Goal: Navigation & Orientation: Find specific page/section

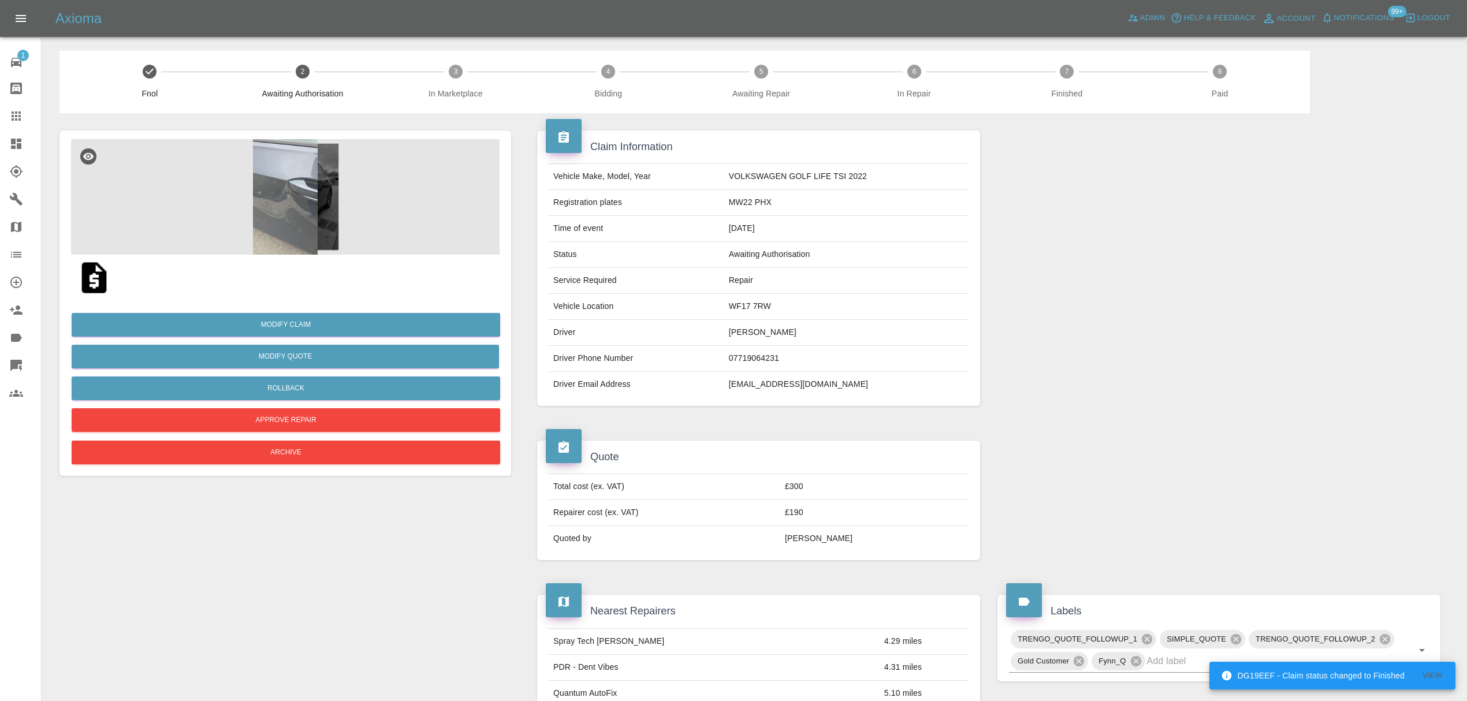
click at [334, 217] on img at bounding box center [285, 197] width 429 height 116
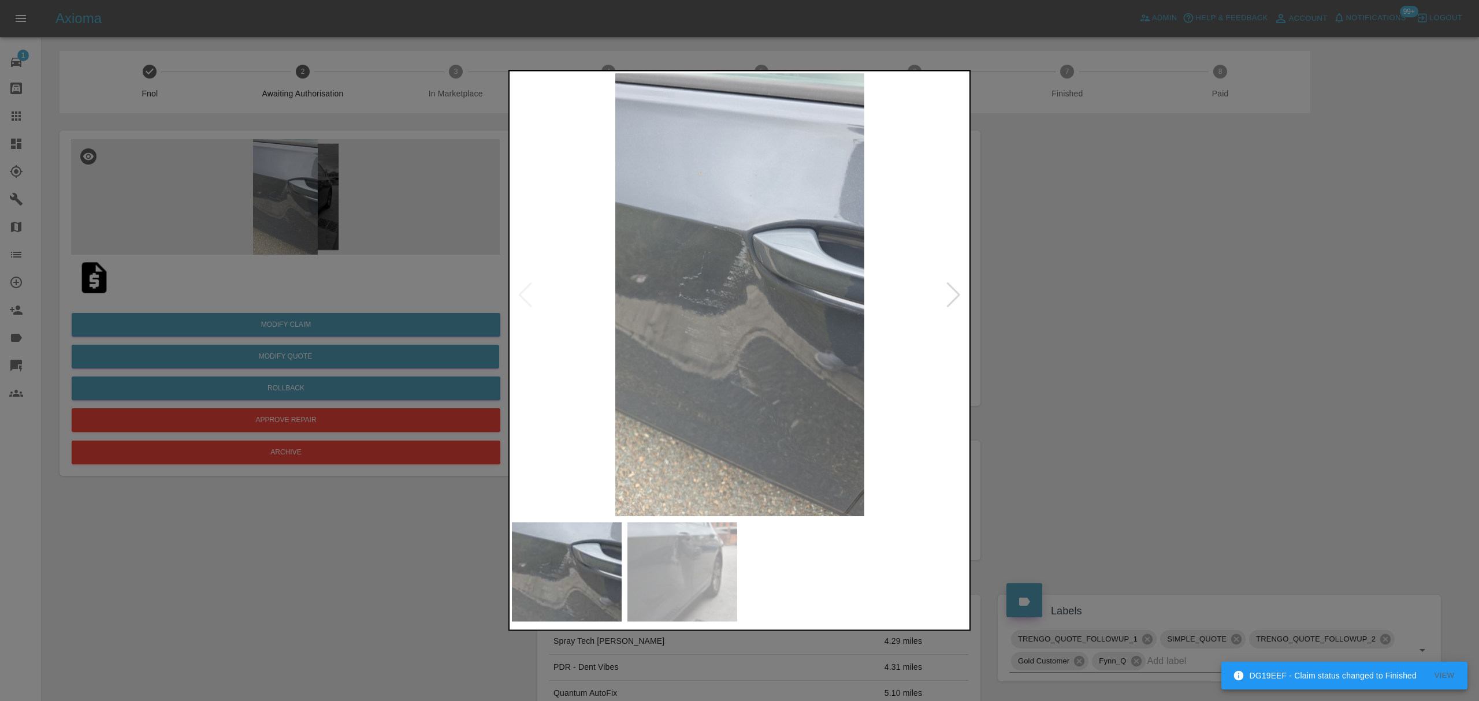
click at [951, 293] on div at bounding box center [954, 294] width 16 height 25
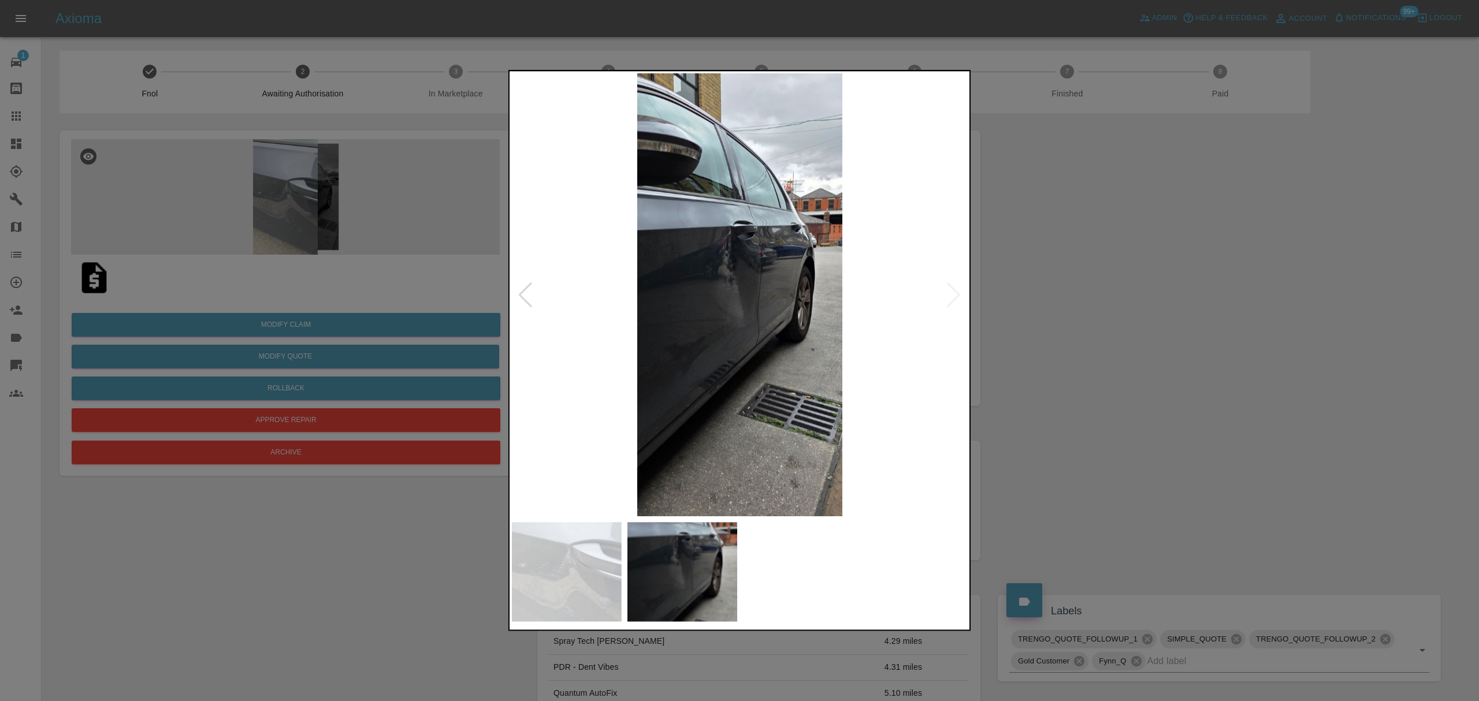
click at [951, 293] on img at bounding box center [740, 294] width 456 height 443
click at [1093, 303] on div at bounding box center [739, 350] width 1479 height 701
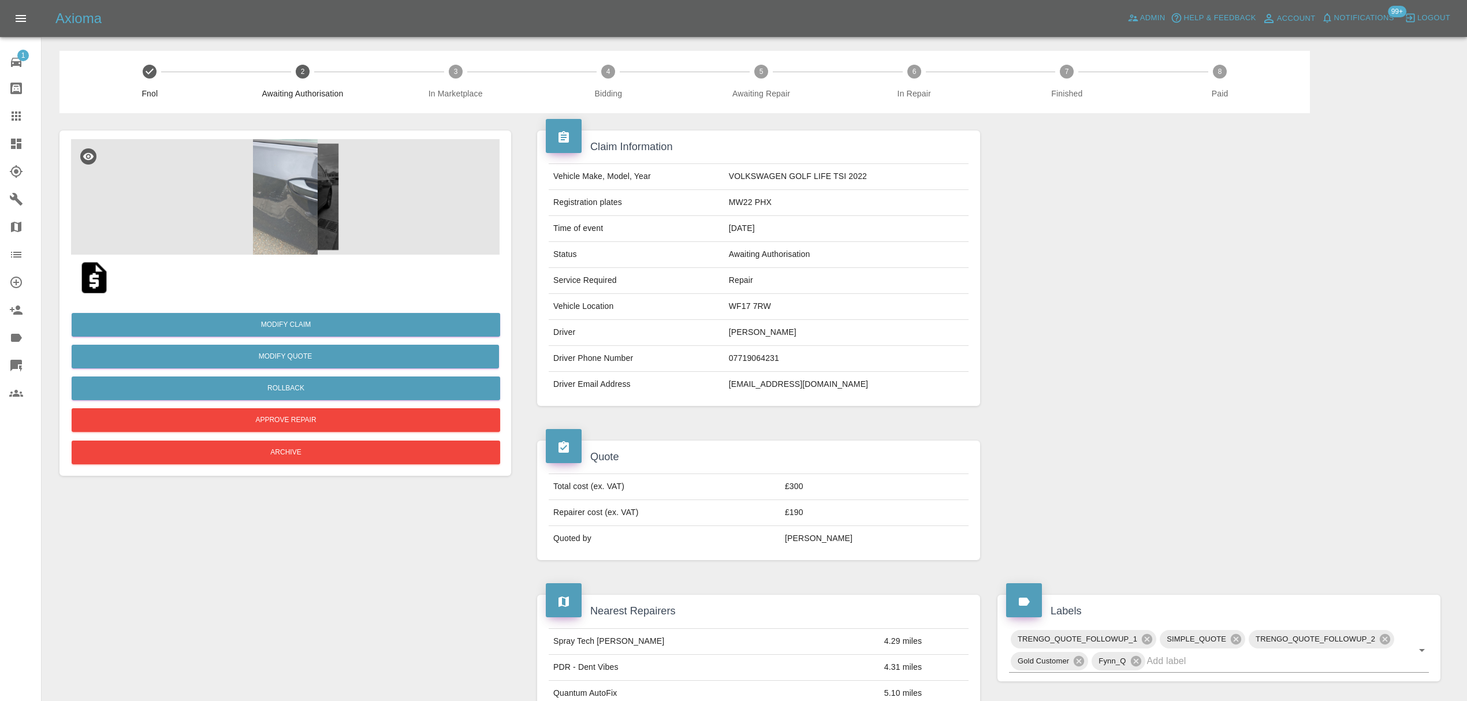
click at [287, 220] on img at bounding box center [285, 197] width 429 height 116
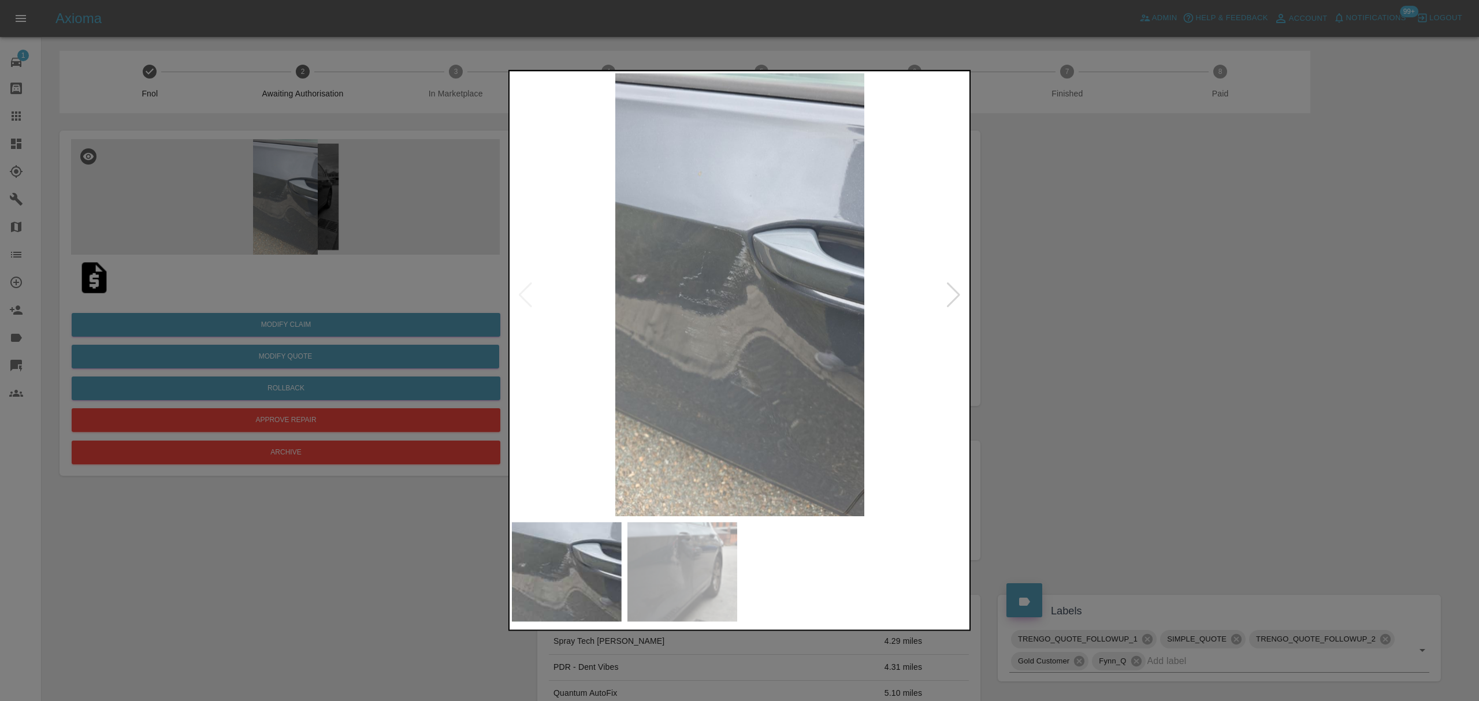
click at [967, 294] on div at bounding box center [739, 350] width 462 height 561
click at [957, 292] on div at bounding box center [954, 294] width 16 height 25
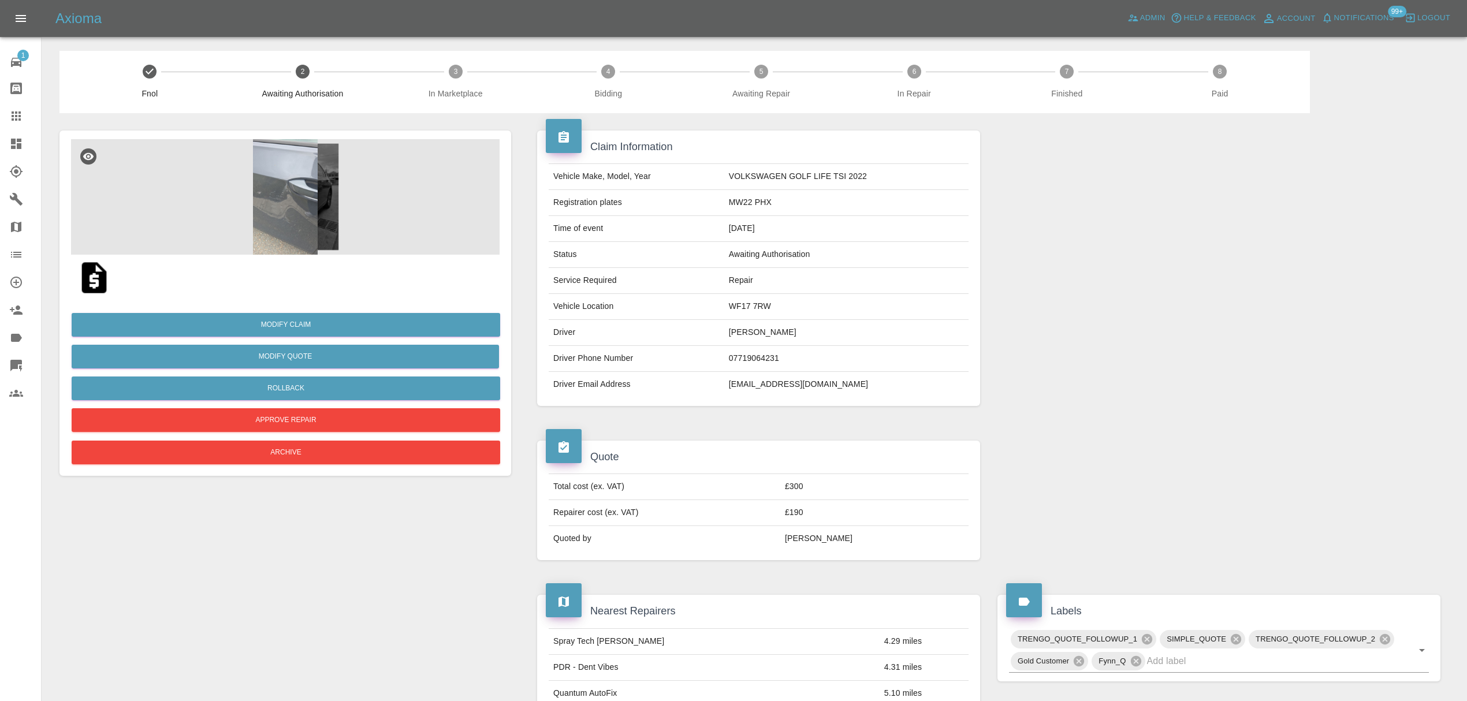
click at [28, 148] on div at bounding box center [25, 144] width 32 height 14
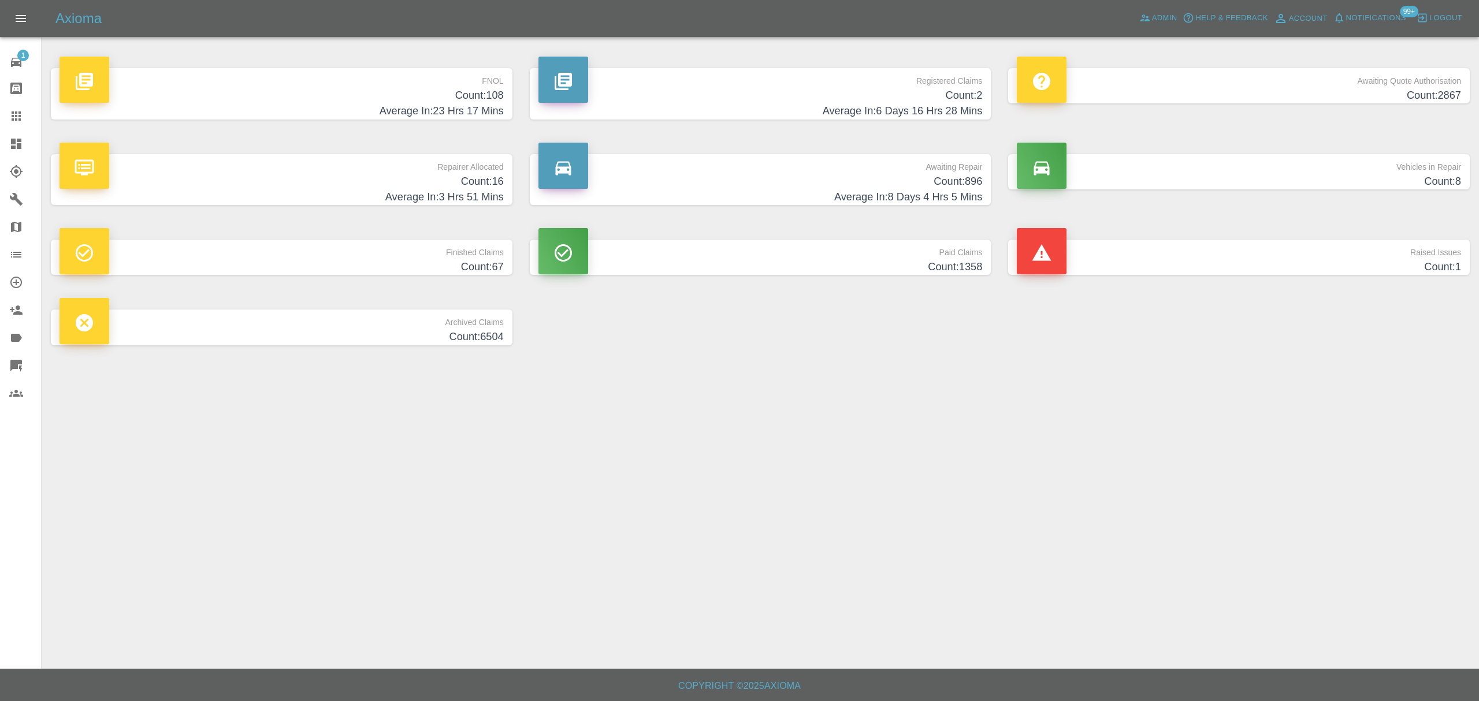
click at [430, 92] on h4 "Count: 108" at bounding box center [282, 96] width 444 height 16
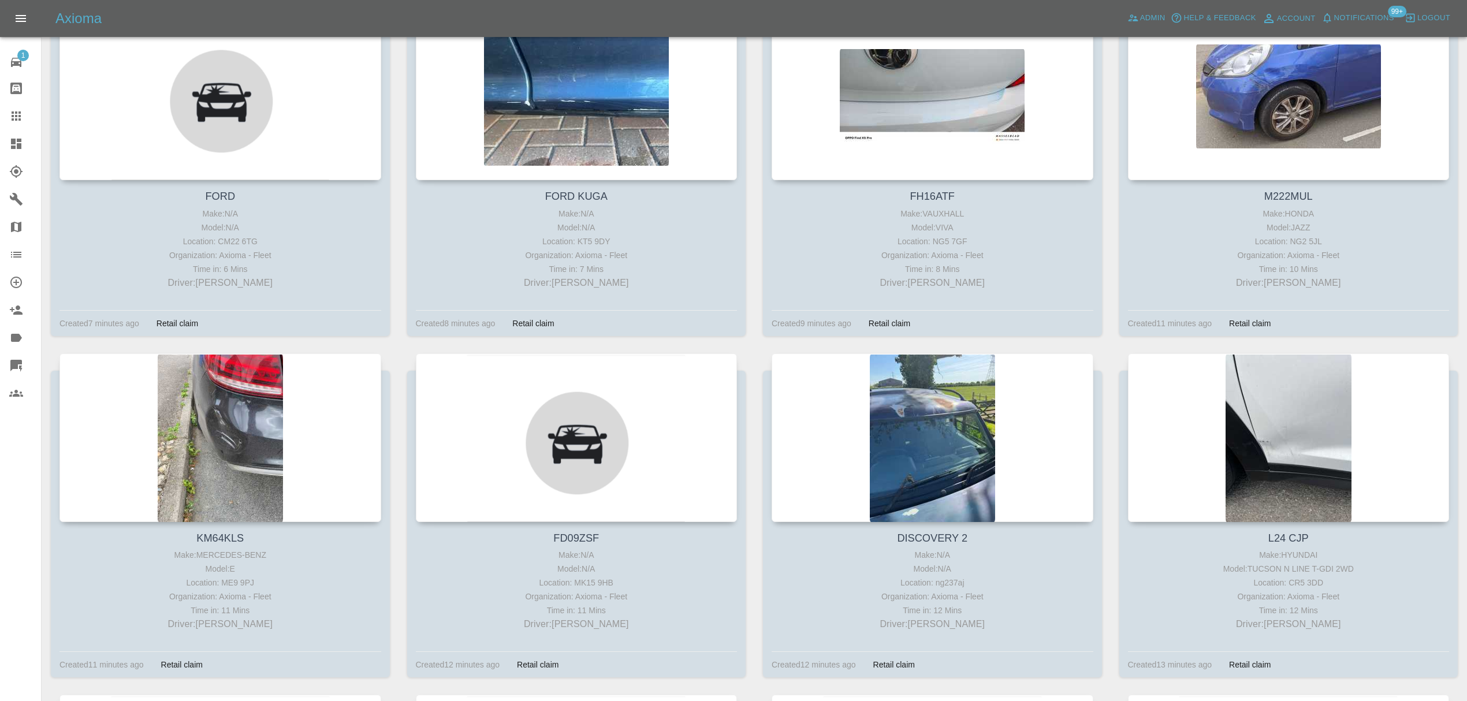
scroll to position [581, 0]
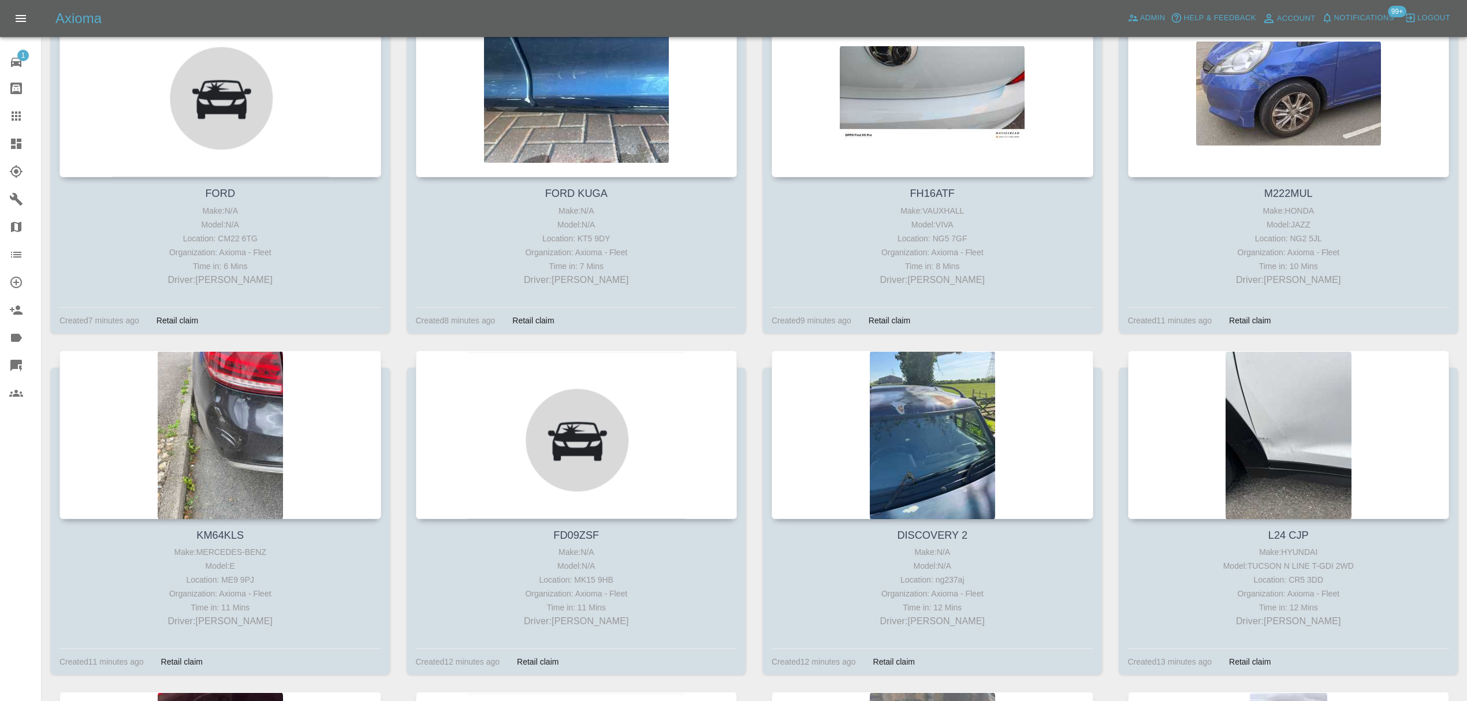
click at [905, 380] on div at bounding box center [933, 435] width 322 height 169
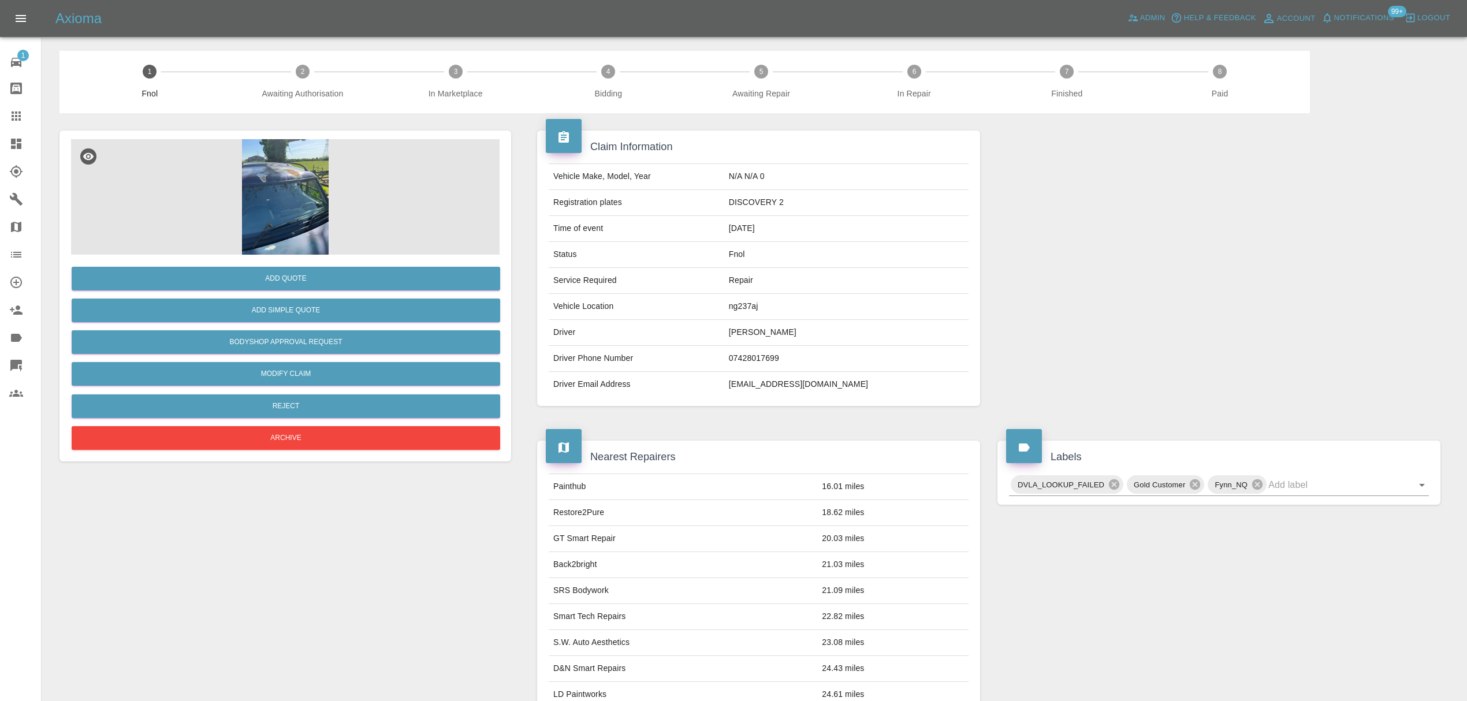
click at [29, 143] on div at bounding box center [25, 144] width 32 height 14
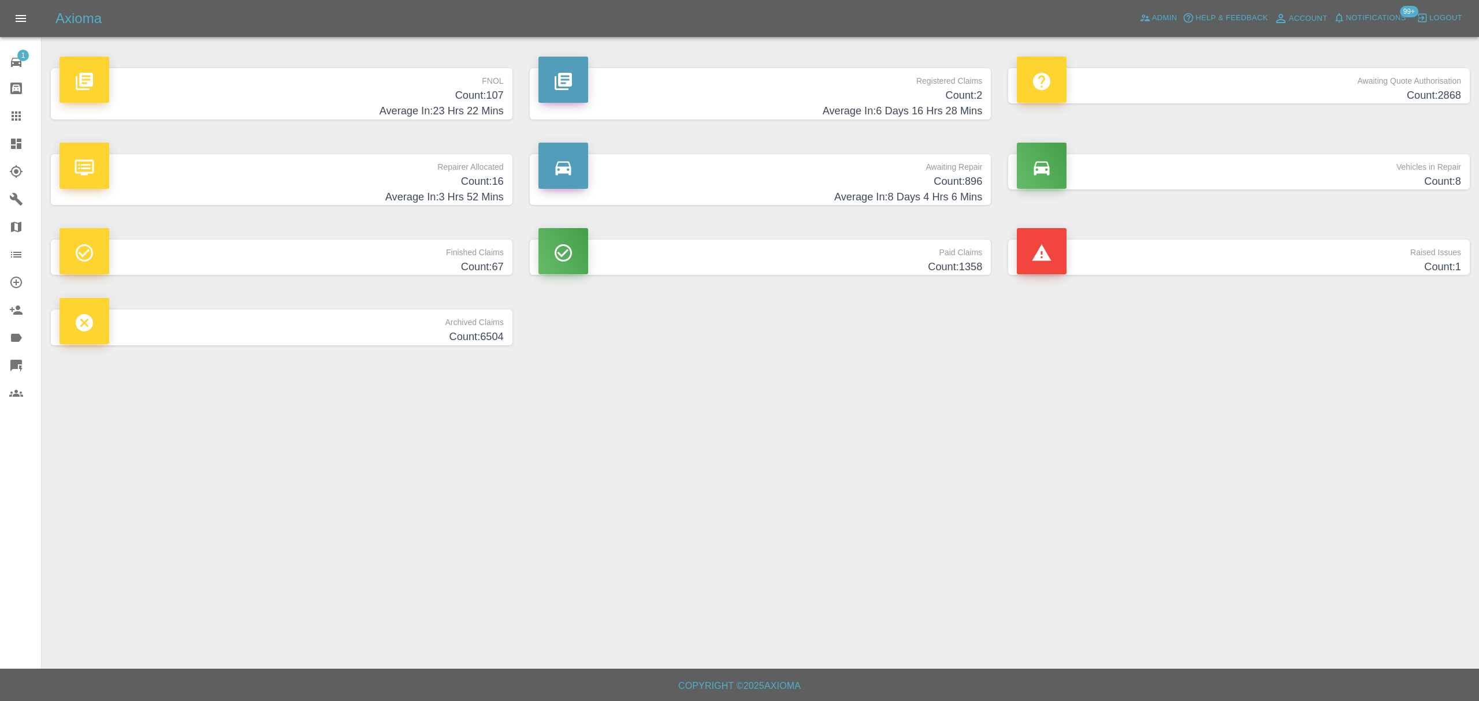
click at [484, 187] on h4 "Count: 16" at bounding box center [282, 182] width 444 height 16
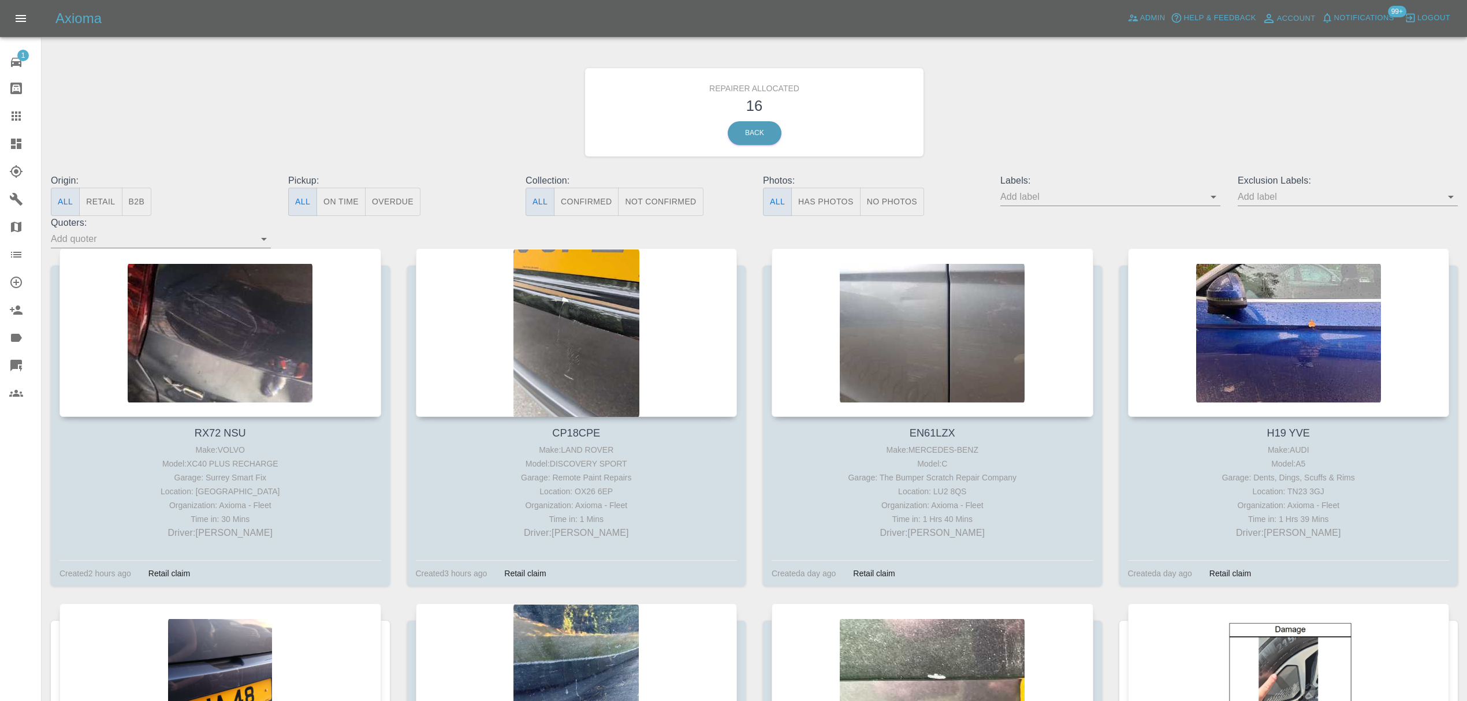
click at [525, 317] on div at bounding box center [577, 332] width 322 height 169
